Goal: Task Accomplishment & Management: Complete application form

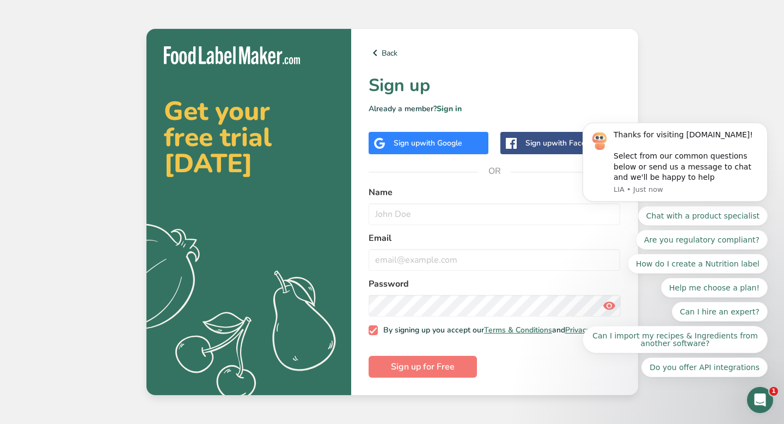
click at [389, 144] on div "Sign up with Google" at bounding box center [429, 143] width 120 height 22
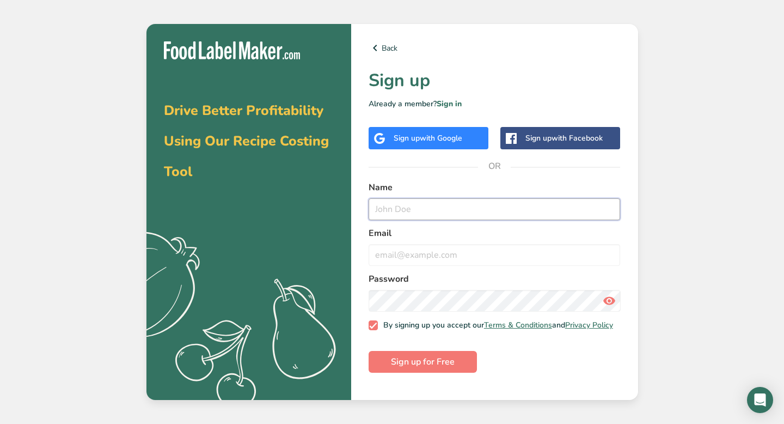
click at [410, 211] on input "text" at bounding box center [495, 209] width 252 height 22
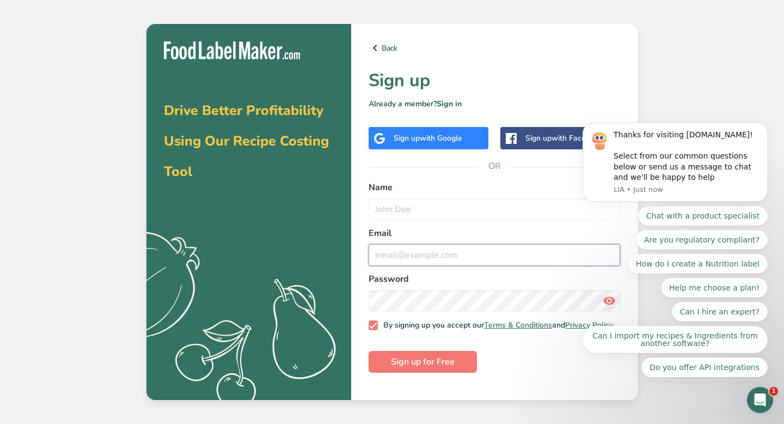
click at [390, 253] on input "email" at bounding box center [495, 255] width 252 height 22
